Goal: Check status: Check status

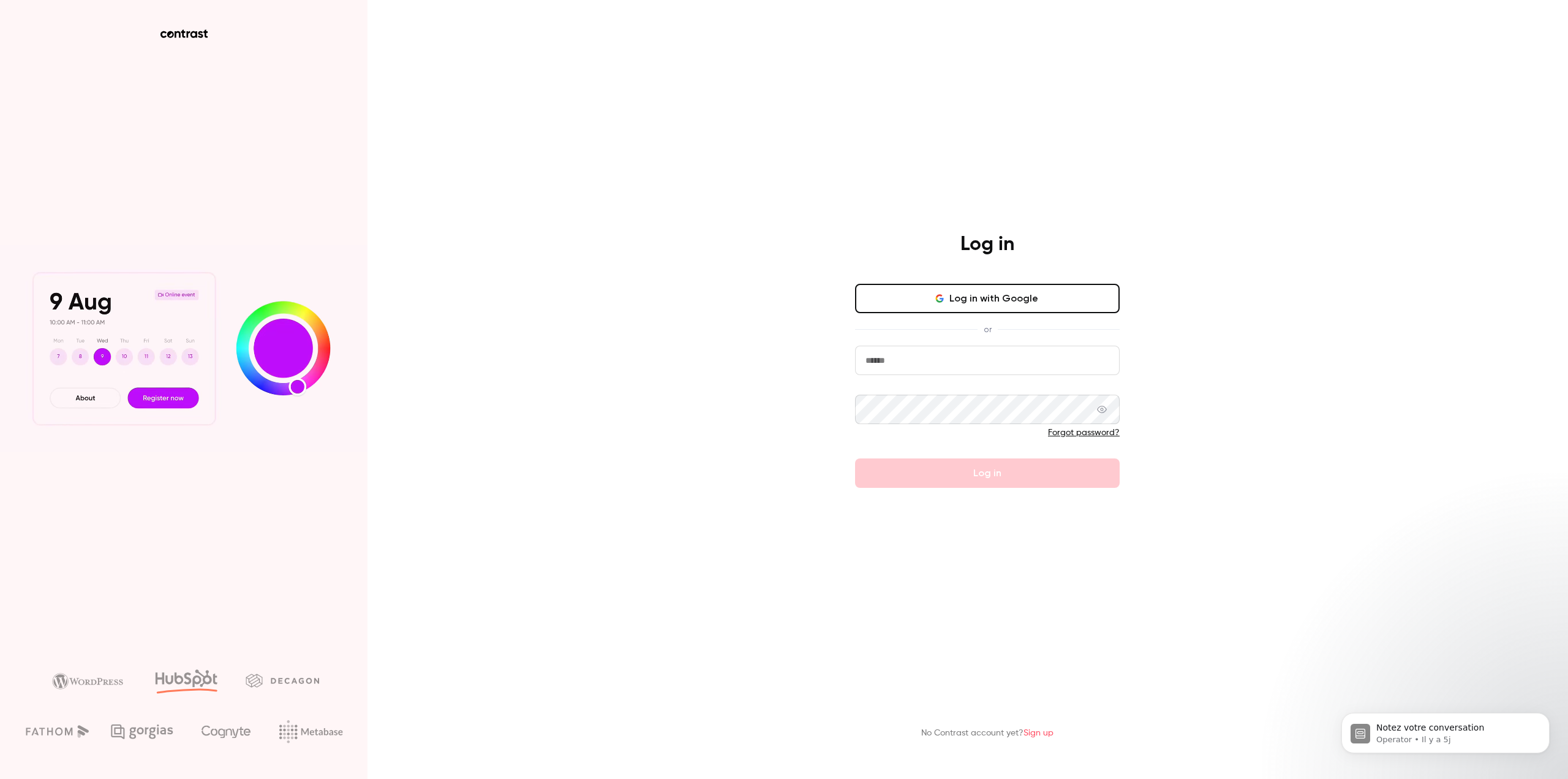
drag, startPoint x: 927, startPoint y: 349, endPoint x: 921, endPoint y: 356, distance: 9.2
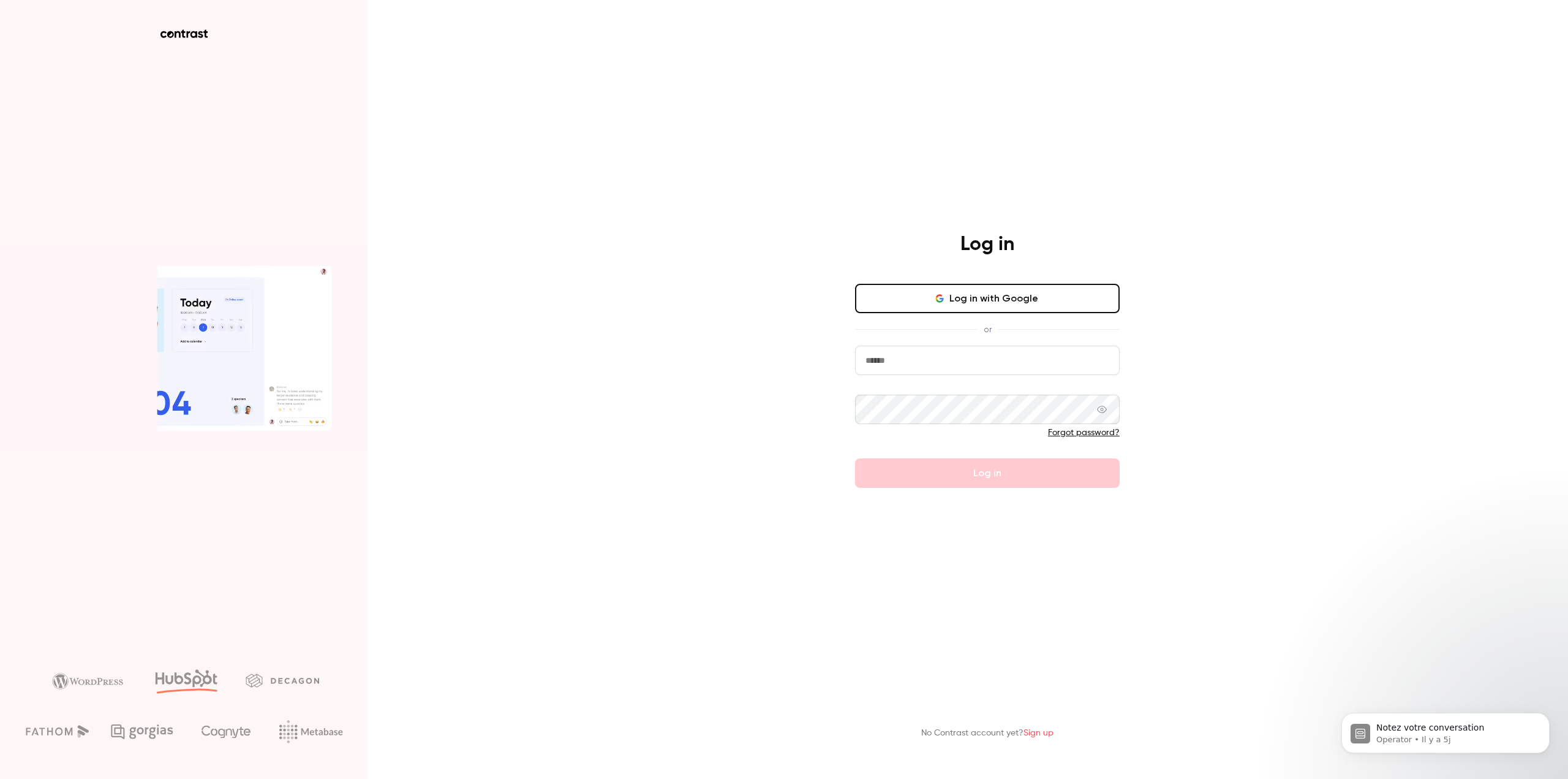
click at [927, 350] on input "email" at bounding box center [987, 360] width 265 height 29
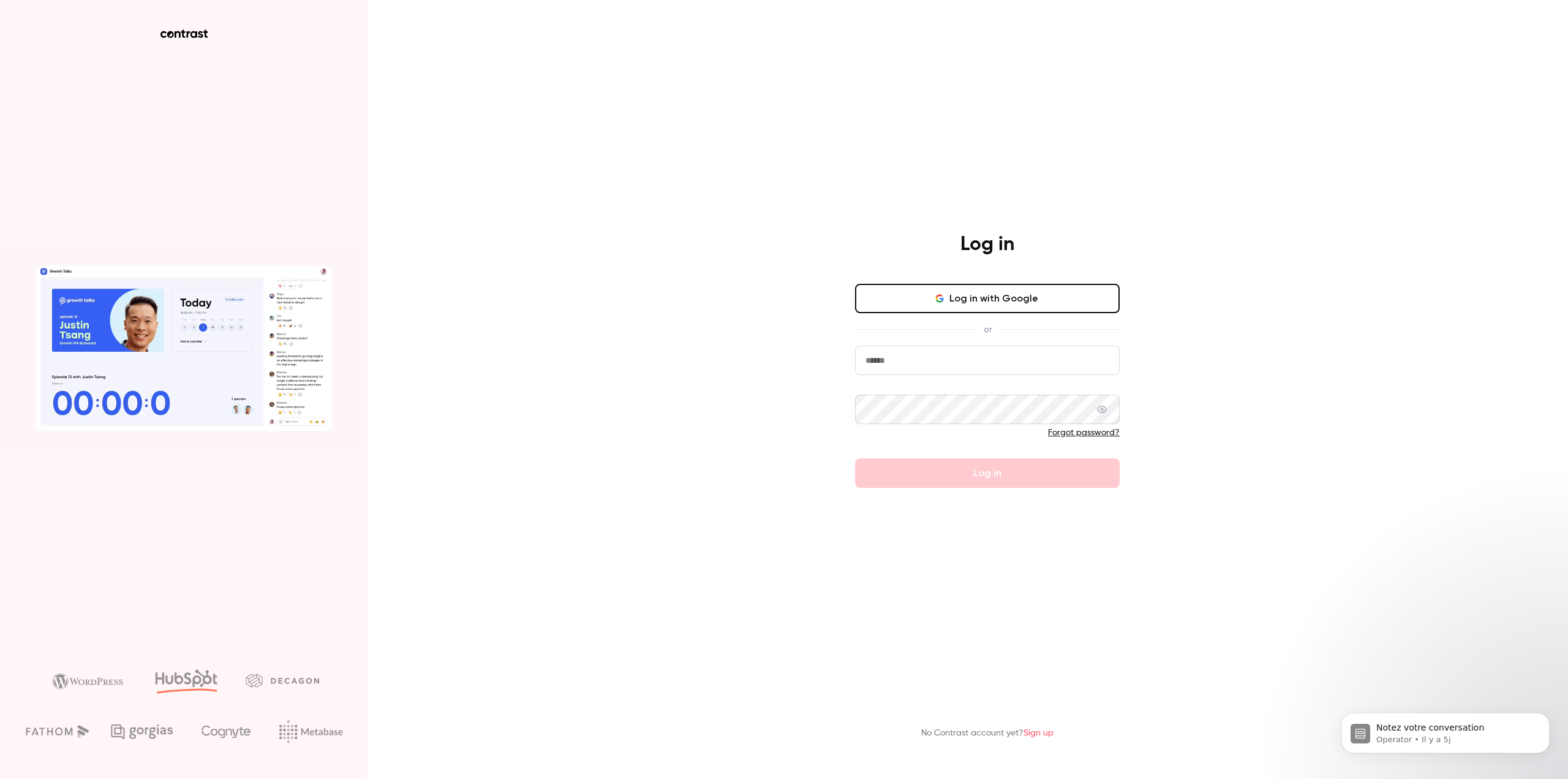
type input "**********"
click at [887, 465] on button "Log in" at bounding box center [987, 473] width 265 height 29
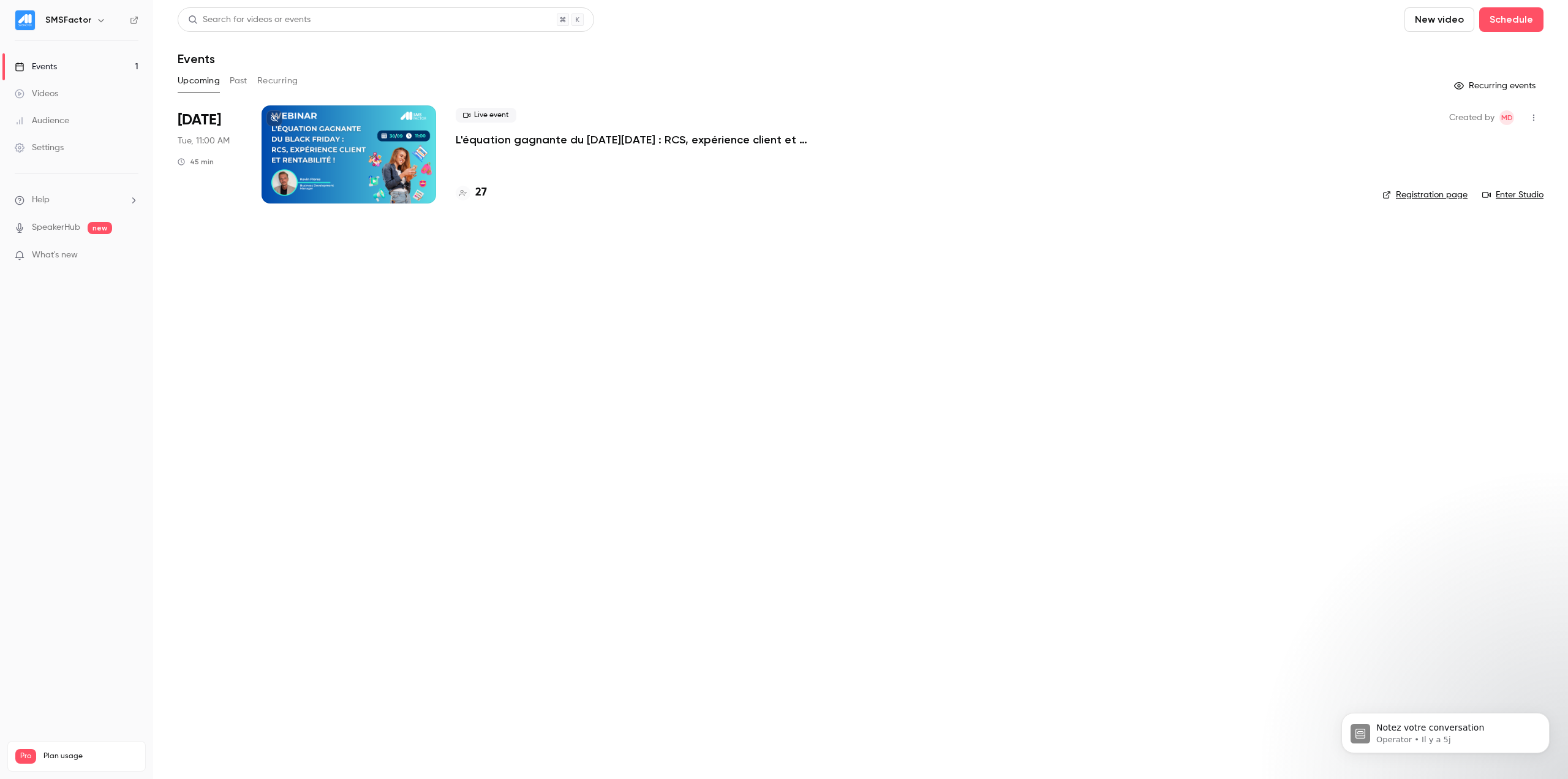
click at [338, 169] on div at bounding box center [349, 154] width 175 height 98
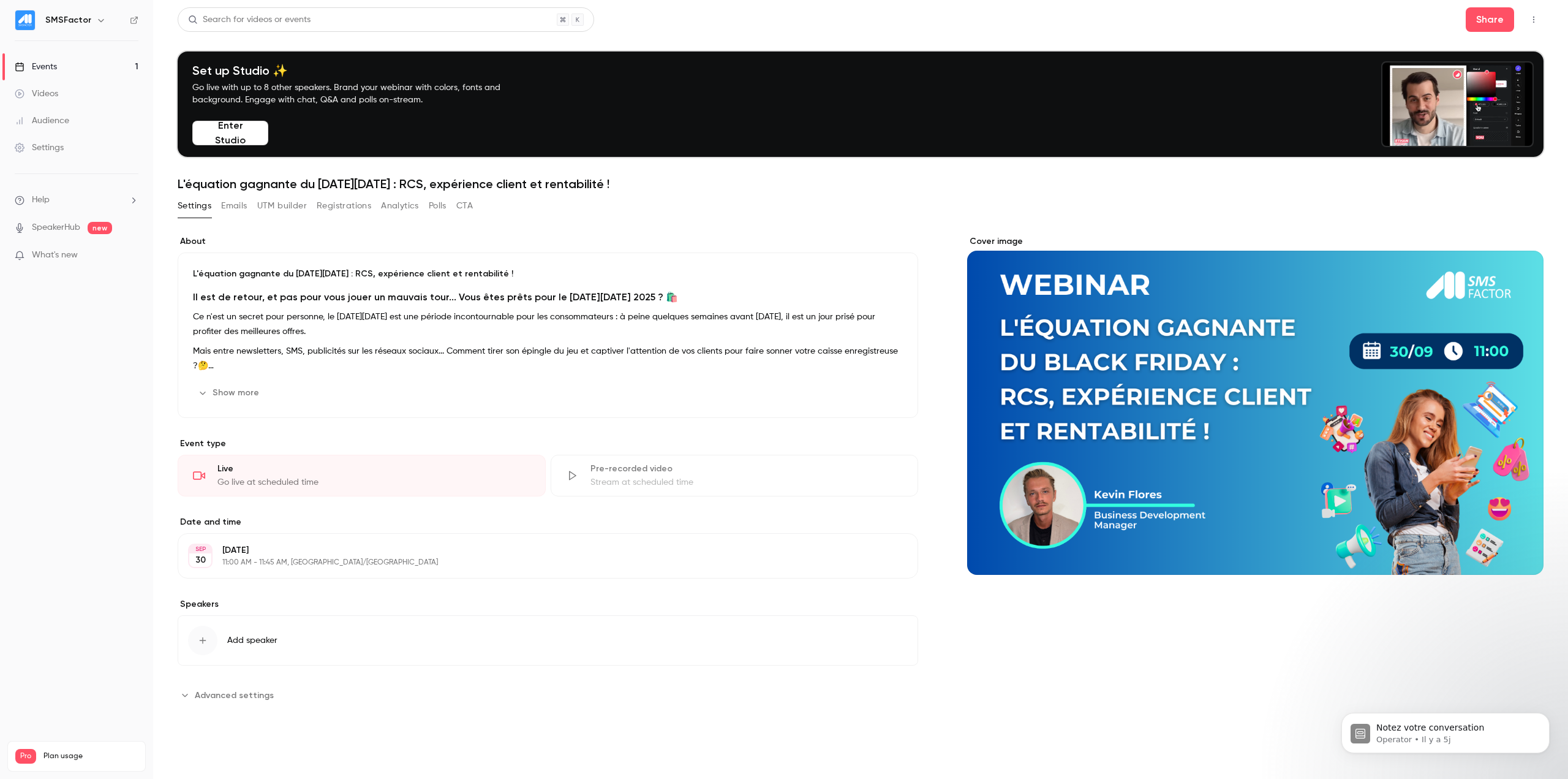
click at [343, 212] on button "Registrations" at bounding box center [344, 206] width 55 height 20
